Goal: Task Accomplishment & Management: Complete application form

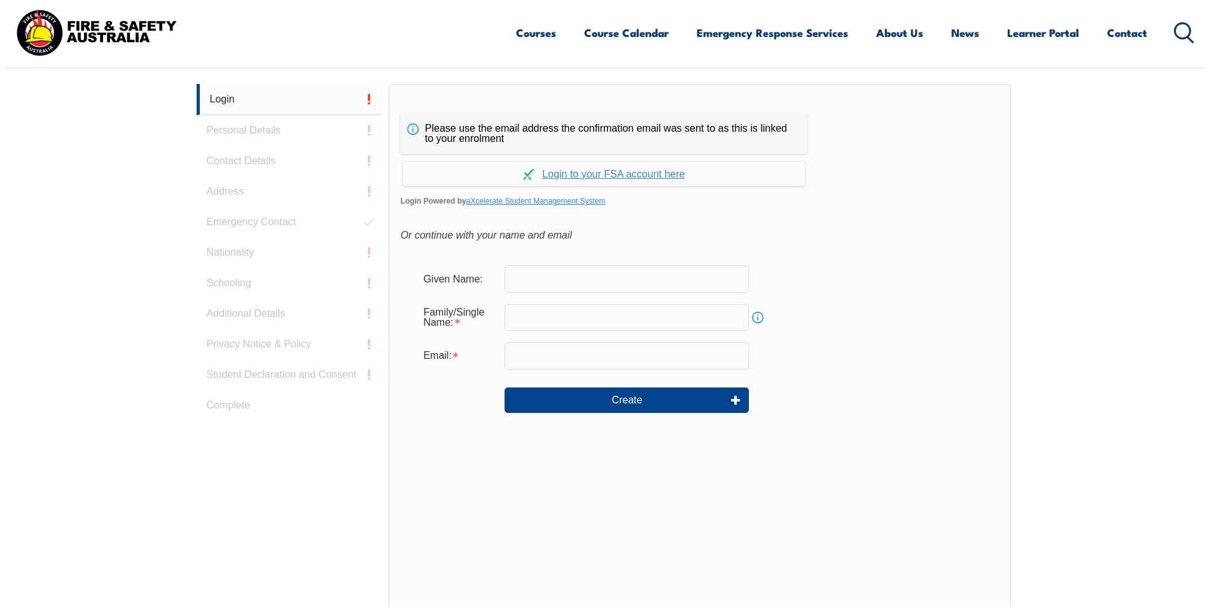
click at [558, 279] on input "text" at bounding box center [627, 278] width 244 height 27
type input "[PERSON_NAME]"
click at [525, 318] on input "text" at bounding box center [627, 317] width 244 height 27
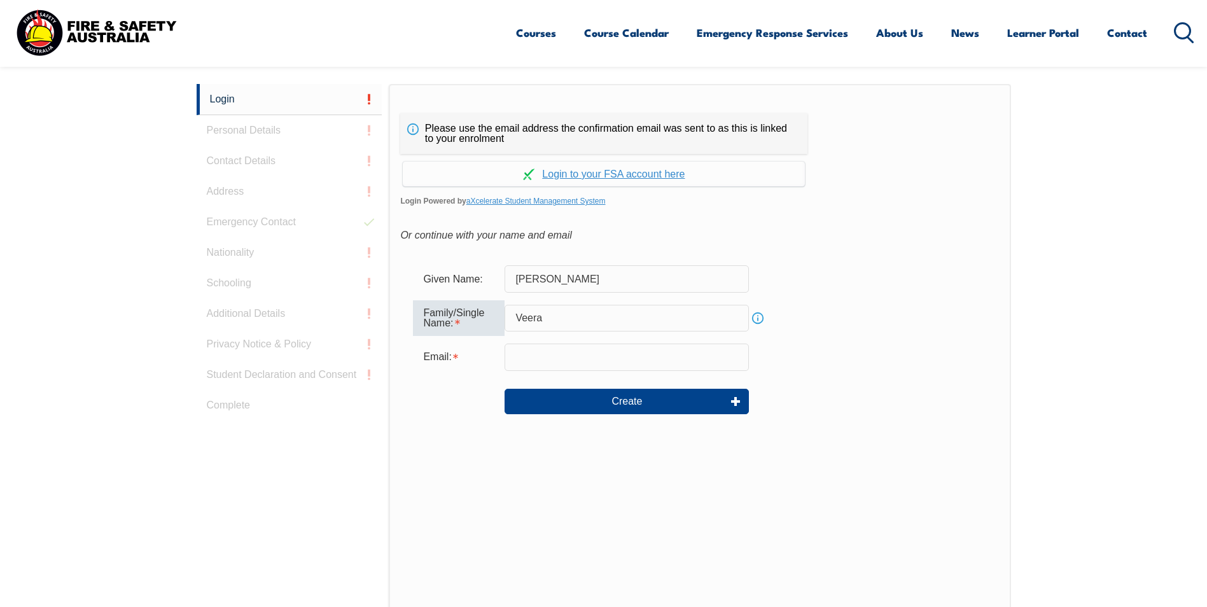
type input "Veera"
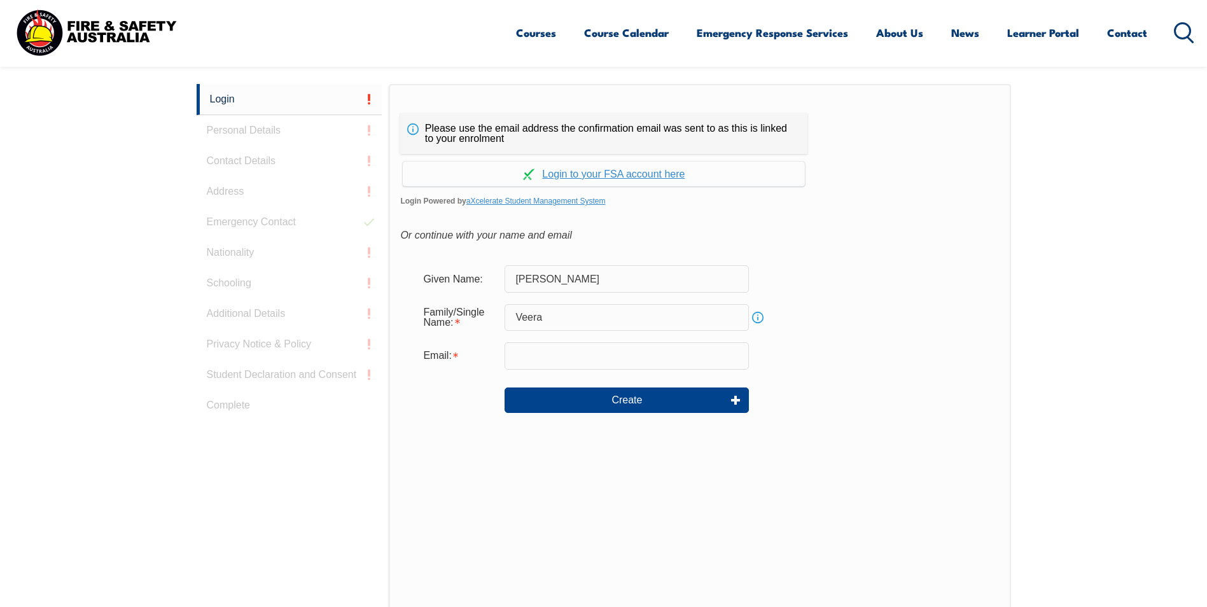
click at [781, 337] on form "Given Name: Vick Family/Single Name: Veera Info Email: Create" at bounding box center [699, 348] width 599 height 191
click at [524, 353] on input "email" at bounding box center [627, 355] width 244 height 27
type input "vick.veera@stoddarts.com.au"
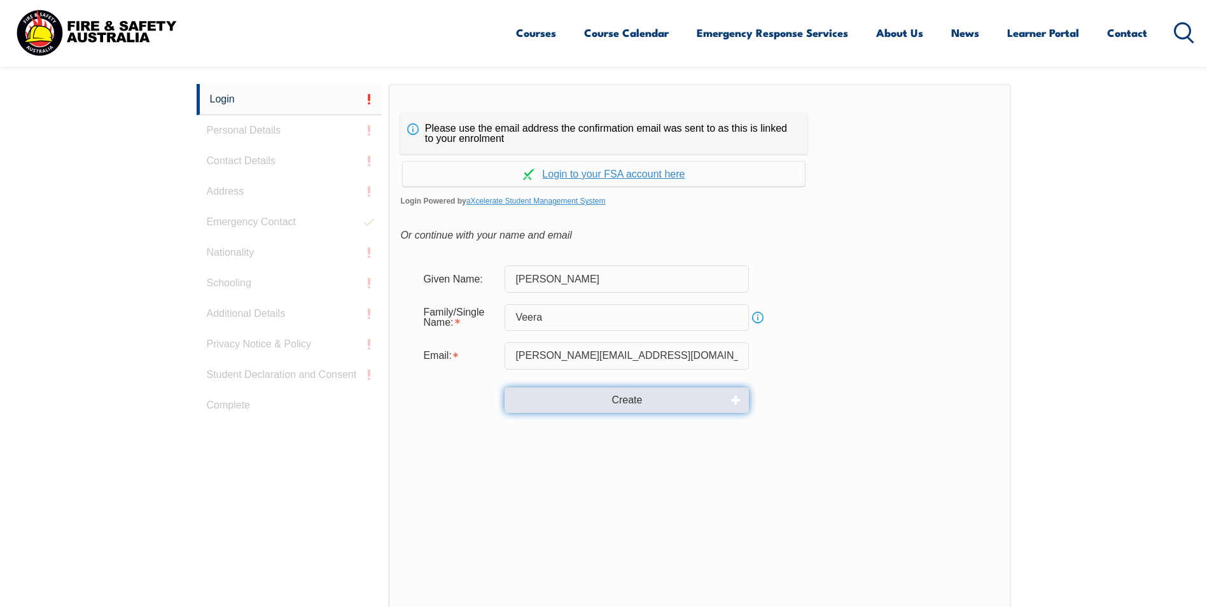
click at [618, 400] on button "Create" at bounding box center [627, 400] width 244 height 25
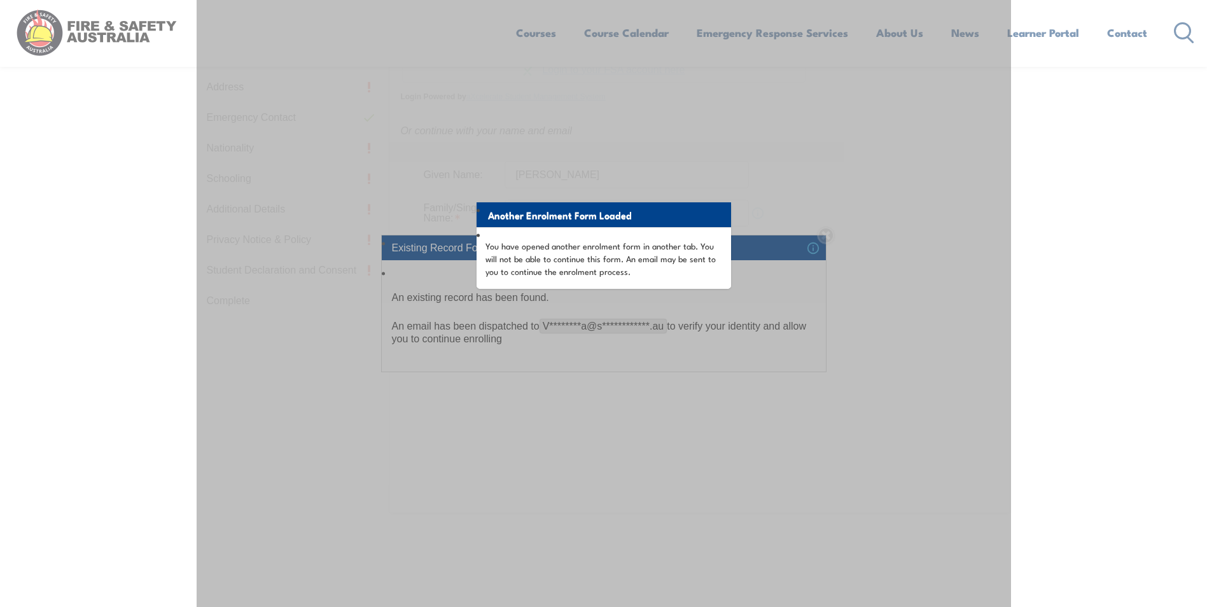
scroll to position [466, 0]
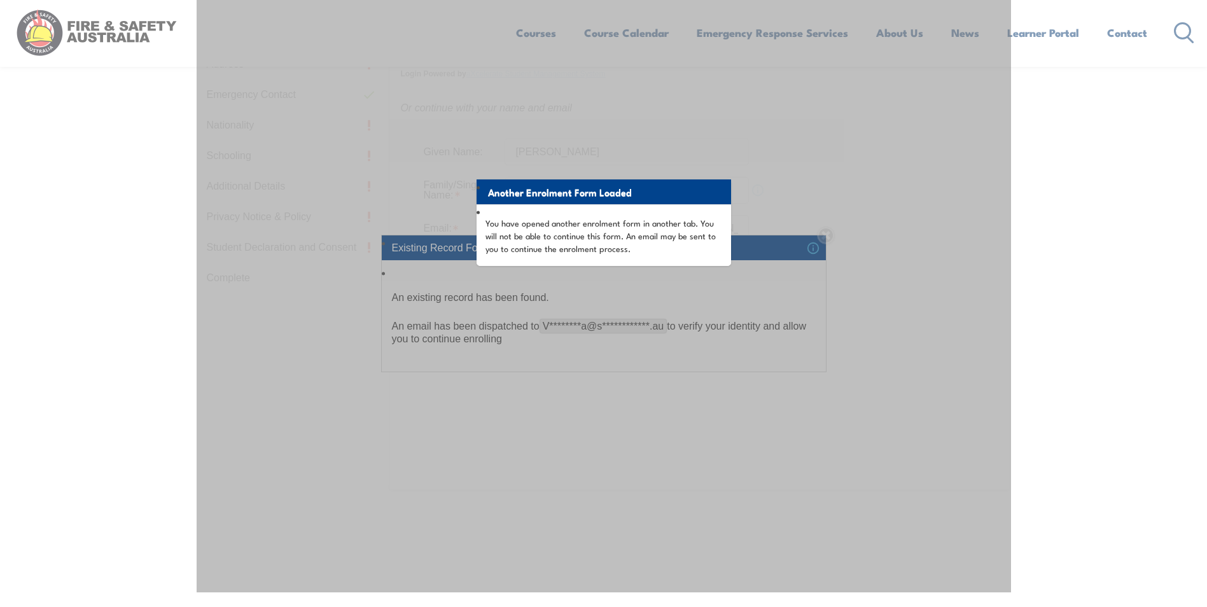
click at [625, 160] on div "Another Enrolment Form Loaded You have opened another enrolment form in another…" at bounding box center [604, 275] width 814 height 636
click at [774, 220] on div "Another Enrolment Form Loaded You have opened another enrolment form in another…" at bounding box center [604, 275] width 814 height 636
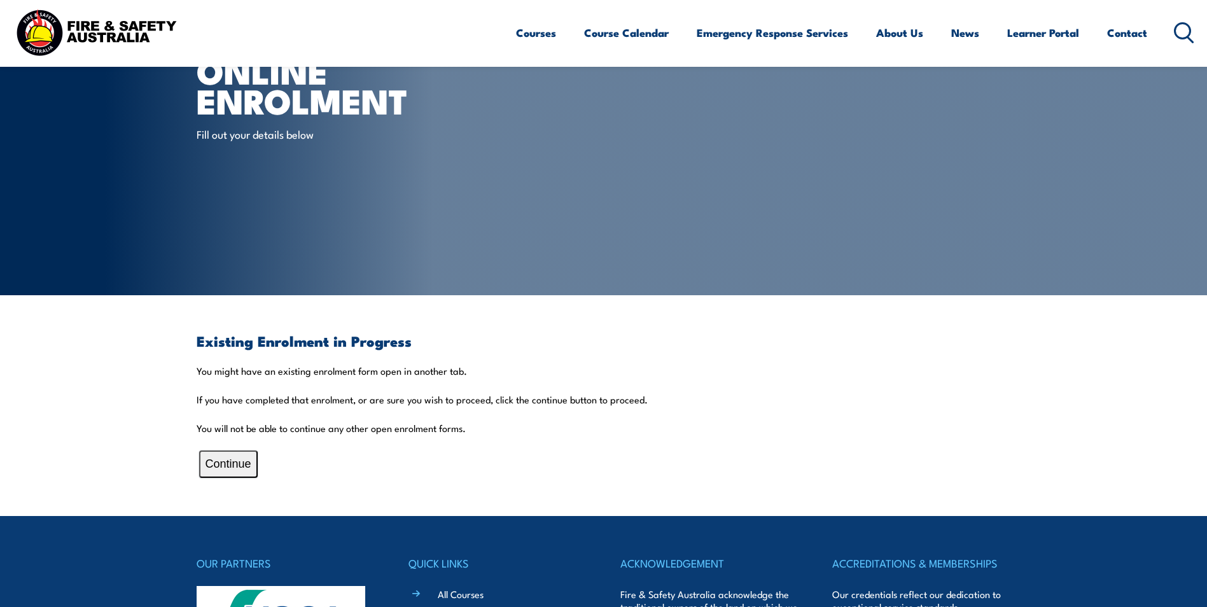
scroll to position [191, 0]
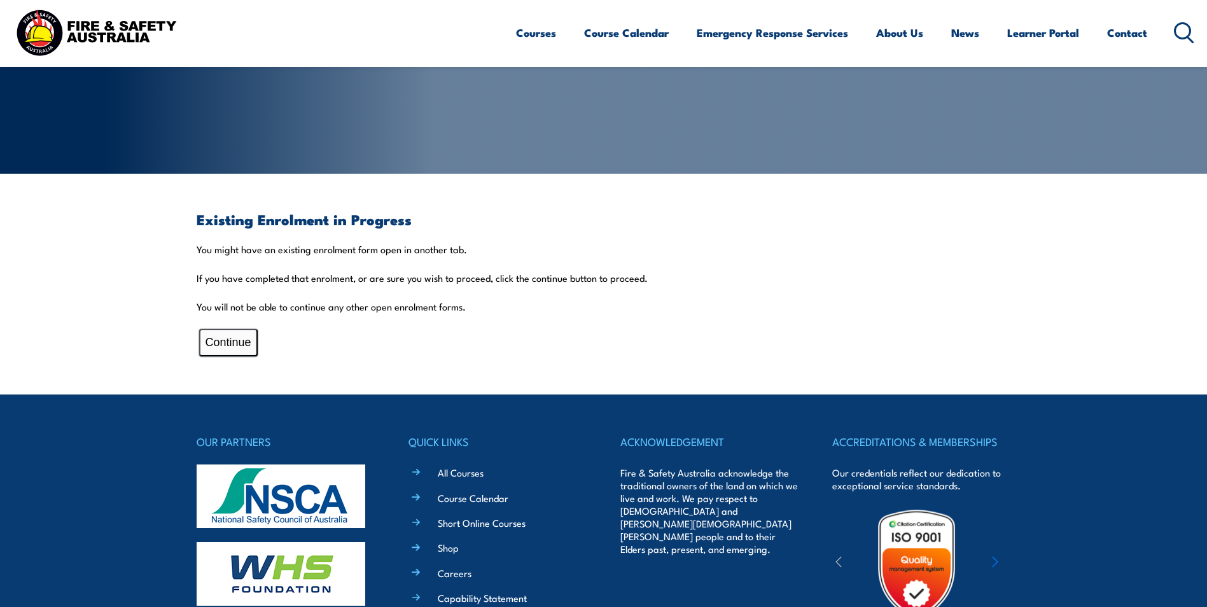
click at [237, 340] on button "Continue" at bounding box center [228, 342] width 59 height 27
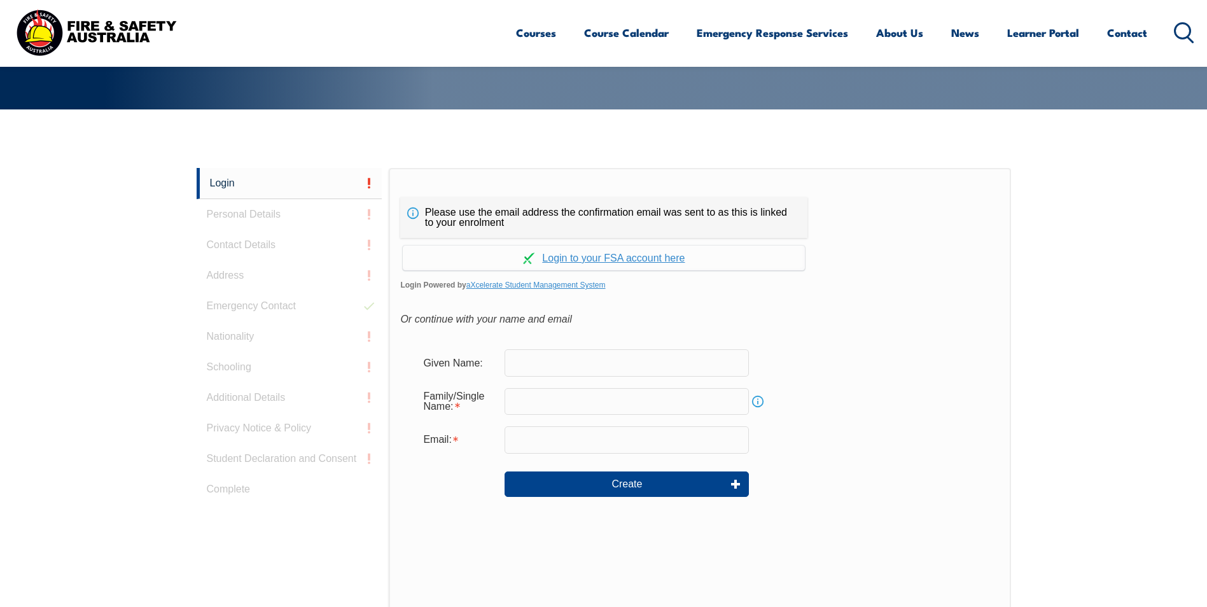
scroll to position [360, 0]
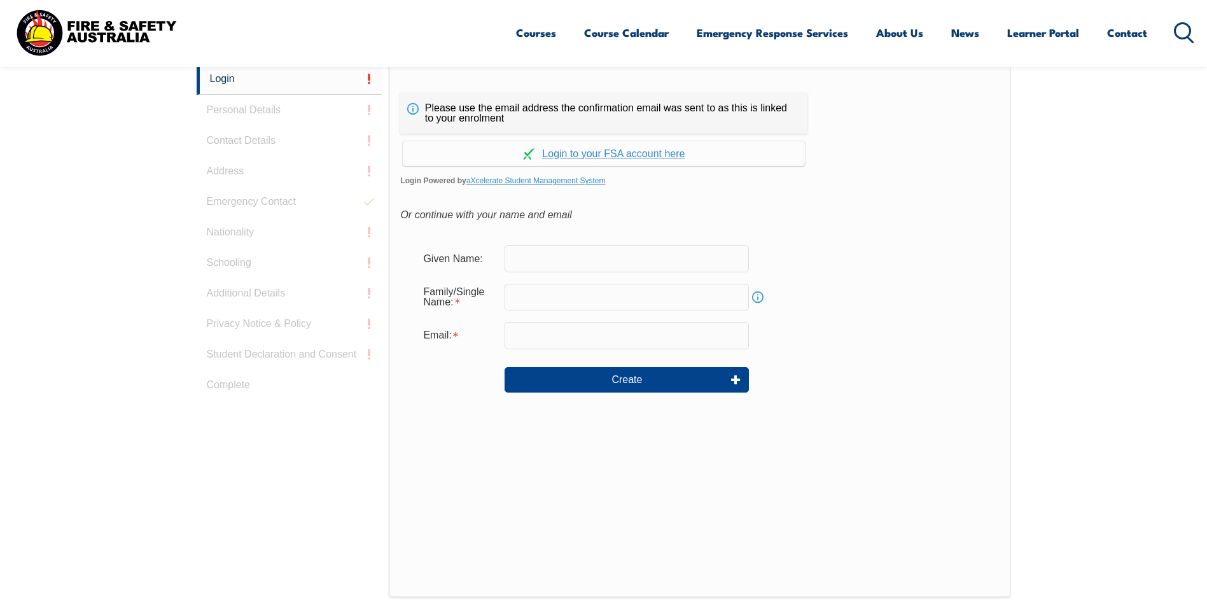
click at [602, 265] on input "text" at bounding box center [627, 258] width 244 height 27
click at [656, 205] on div "Please use the email address the confirmation email was sent to as this is link…" at bounding box center [700, 331] width 622 height 534
click at [615, 153] on link "Continue with aXcelerate" at bounding box center [604, 153] width 402 height 25
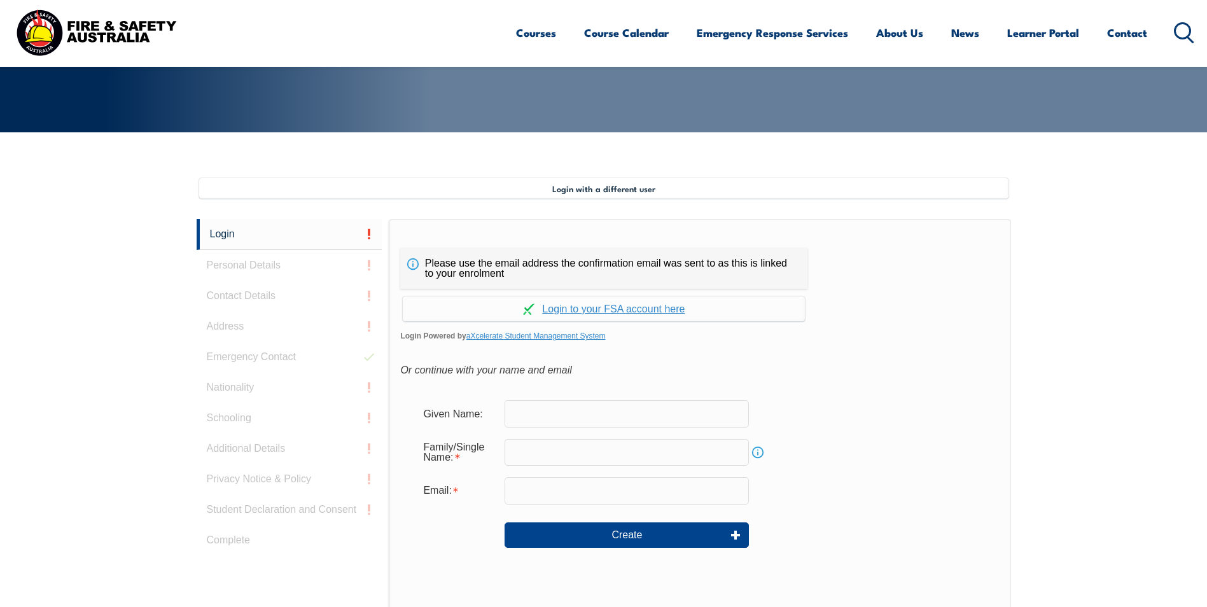
scroll to position [220, 0]
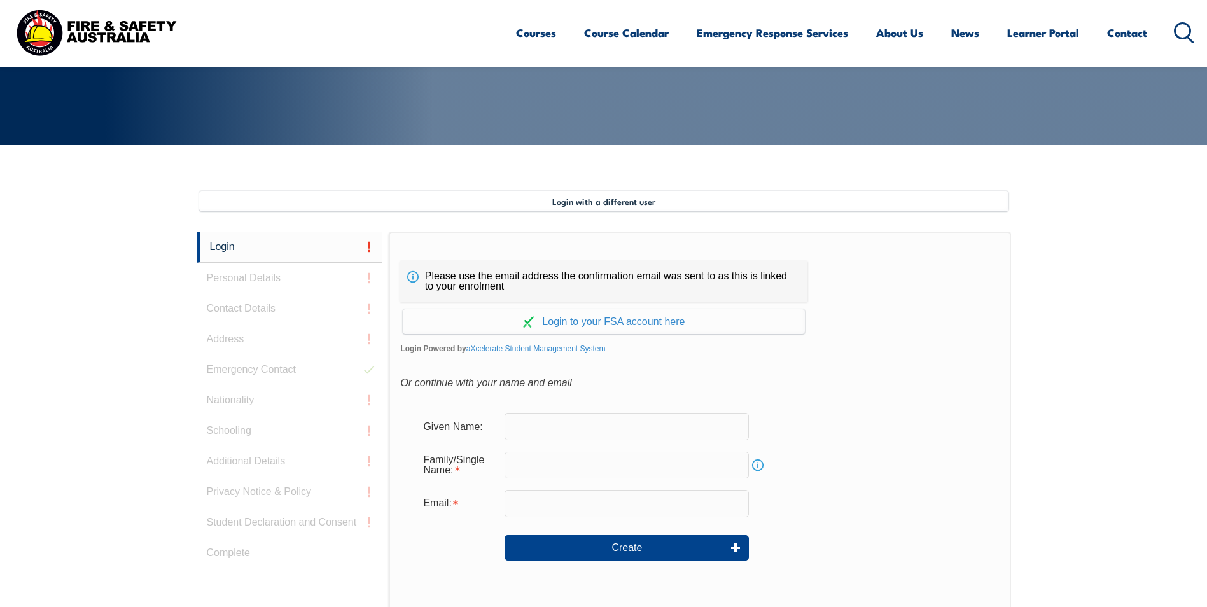
click at [88, 291] on section "Login with a different user Login Personal Details Contact Details Address Emer…" at bounding box center [603, 525] width 1207 height 760
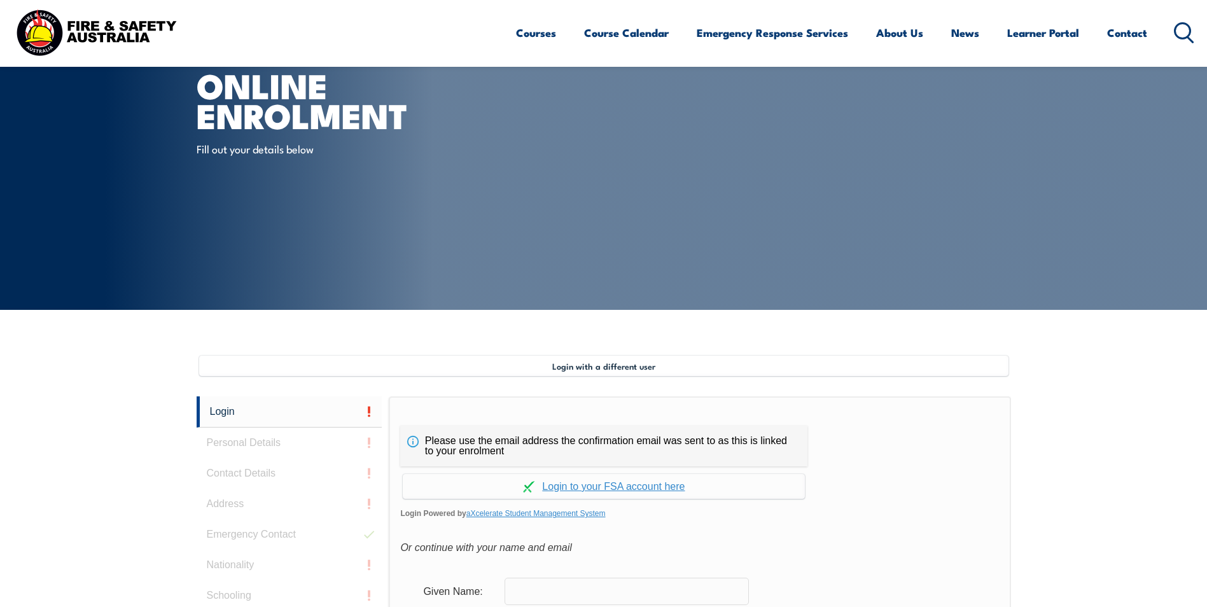
scroll to position [0, 0]
